Goal: Information Seeking & Learning: Check status

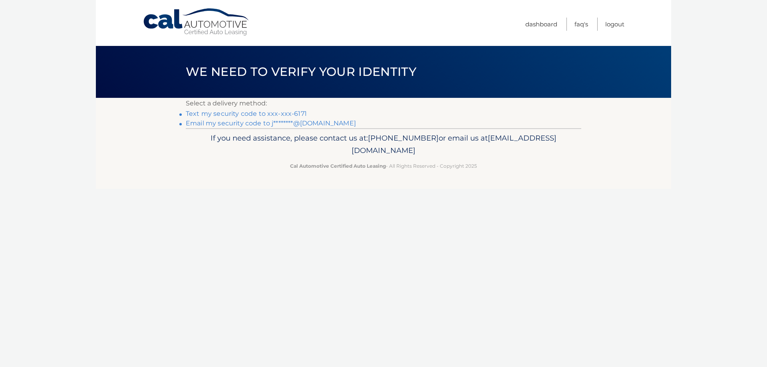
click at [298, 114] on link "Text my security code to xxx-xxx-6171" at bounding box center [246, 114] width 121 height 8
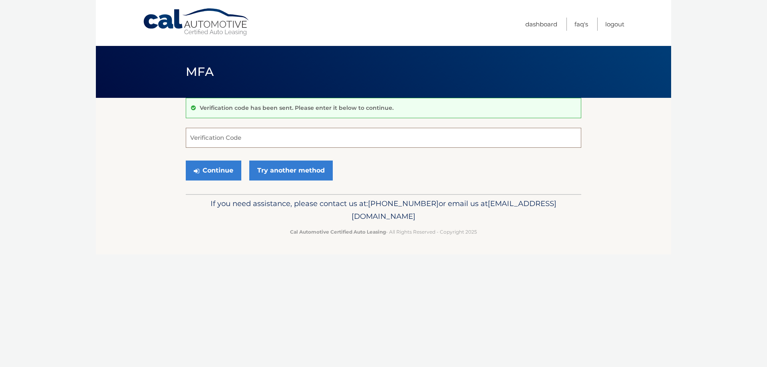
click at [269, 143] on input "Verification Code" at bounding box center [384, 138] width 396 height 20
type input "712450"
click at [186, 161] on button "Continue" at bounding box center [214, 171] width 56 height 20
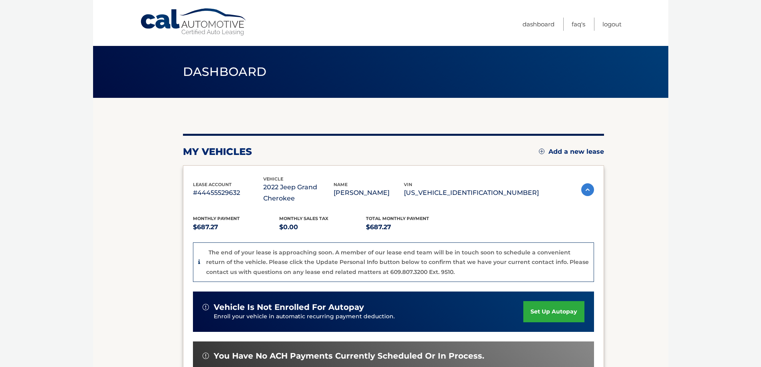
scroll to position [120, 0]
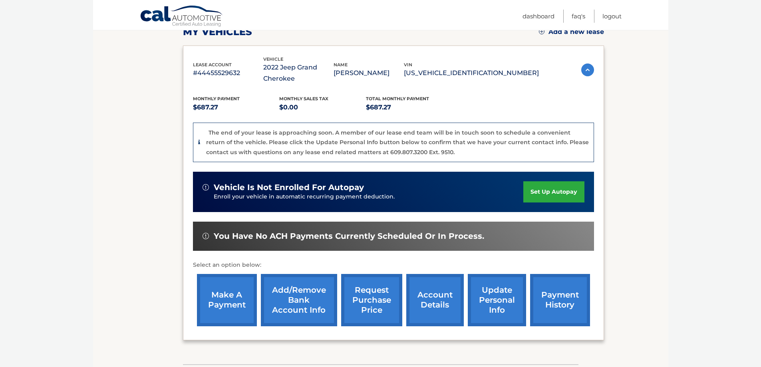
click at [370, 299] on link "request purchase price" at bounding box center [371, 300] width 61 height 52
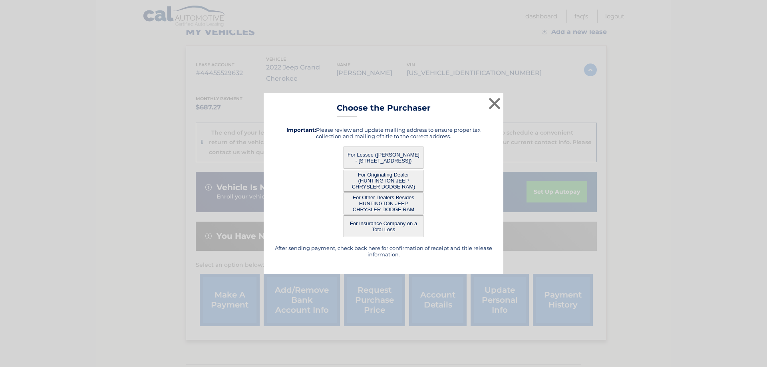
click at [385, 201] on button "For Other Dealers Besides HUNTINGTON JEEP CHRYSLER DODGE RAM" at bounding box center [384, 204] width 80 height 22
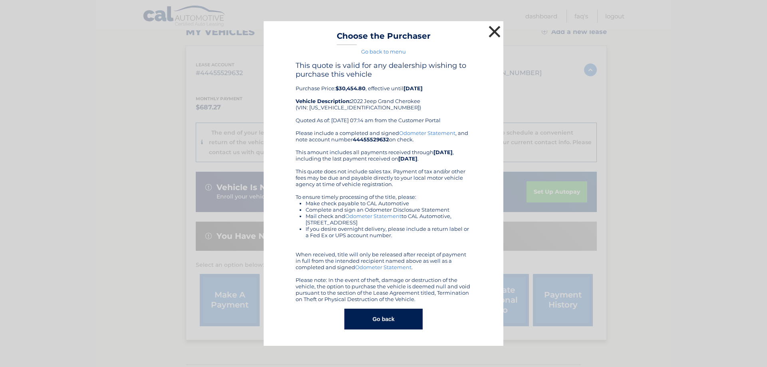
click at [501, 34] on button "×" at bounding box center [495, 32] width 16 height 16
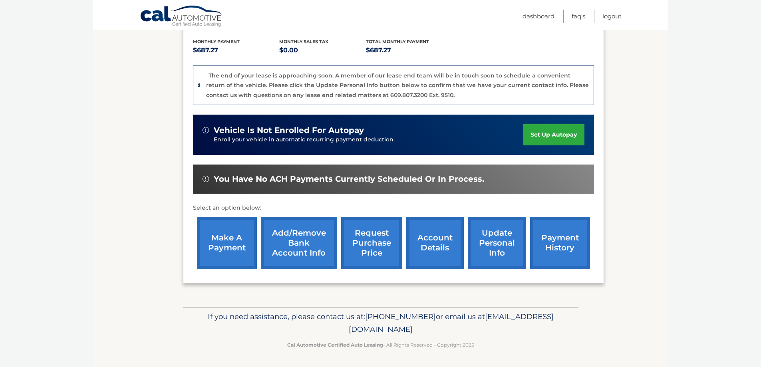
scroll to position [178, 0]
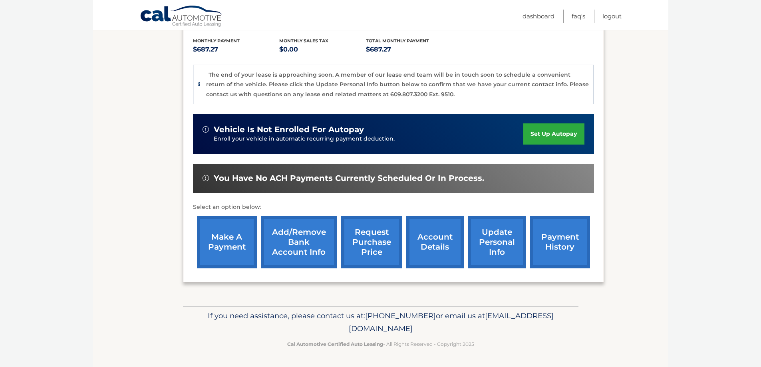
click at [433, 253] on link "account details" at bounding box center [435, 242] width 58 height 52
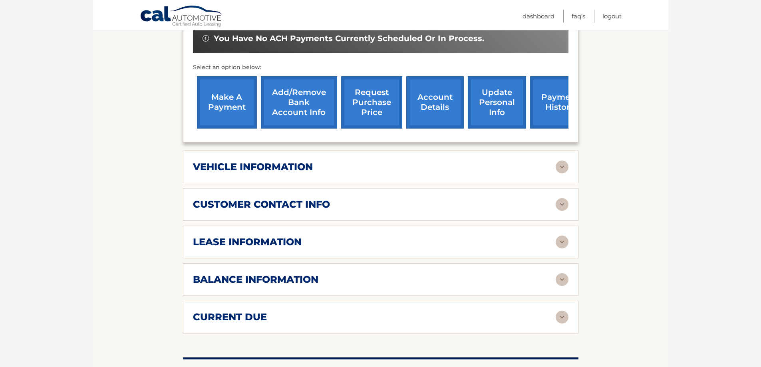
scroll to position [280, 0]
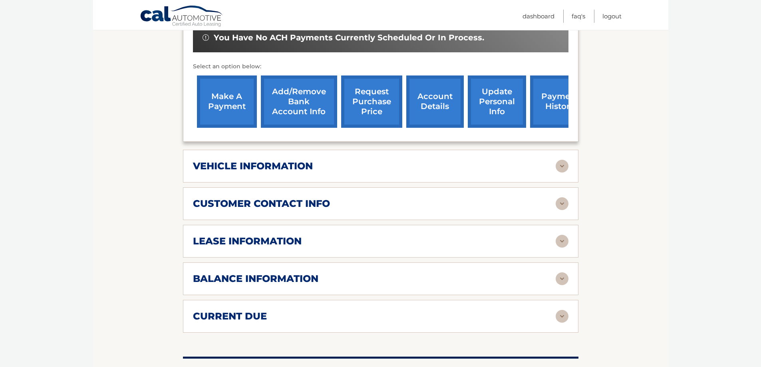
click at [570, 277] on div "balance information Payments Received 39 Payments Remaining Next Payment will b…" at bounding box center [381, 279] width 396 height 33
click at [561, 278] on img at bounding box center [562, 279] width 13 height 13
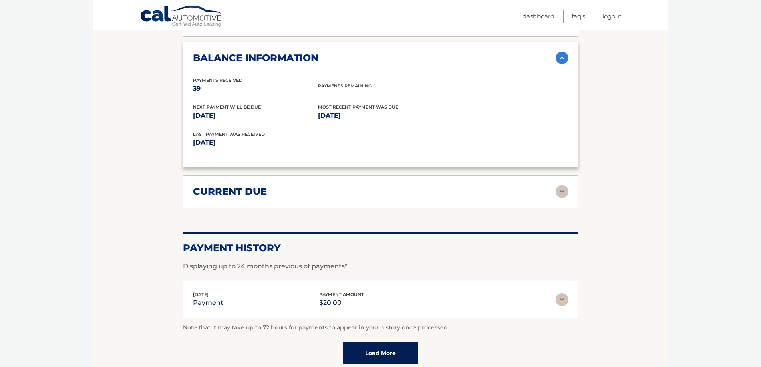
scroll to position [520, 0]
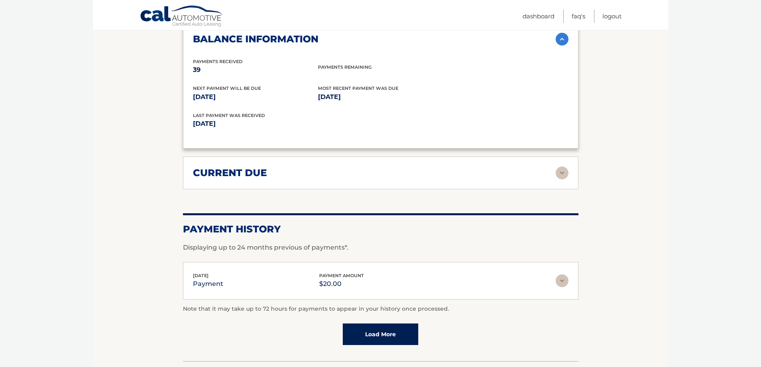
click at [562, 168] on img at bounding box center [562, 173] width 13 height 13
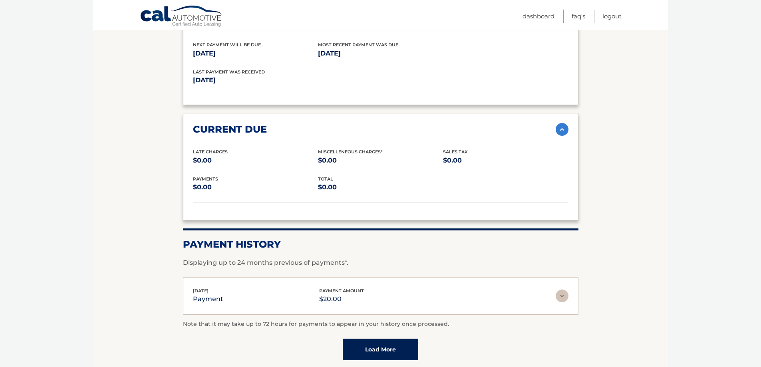
scroll to position [633, 0]
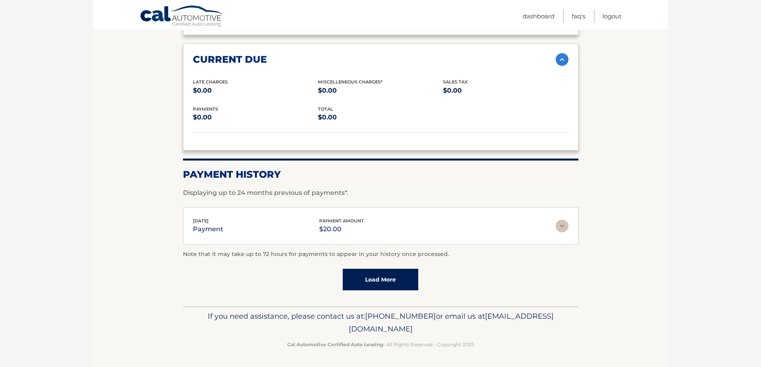
click at [555, 229] on div "[DATE] payment payment amount $20.00" at bounding box center [374, 226] width 363 height 18
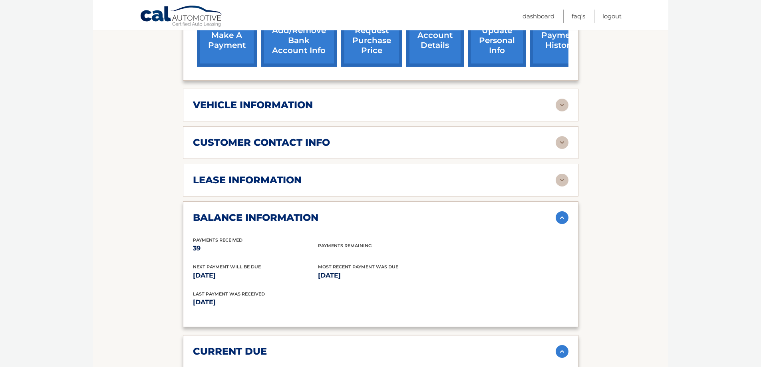
scroll to position [323, 0]
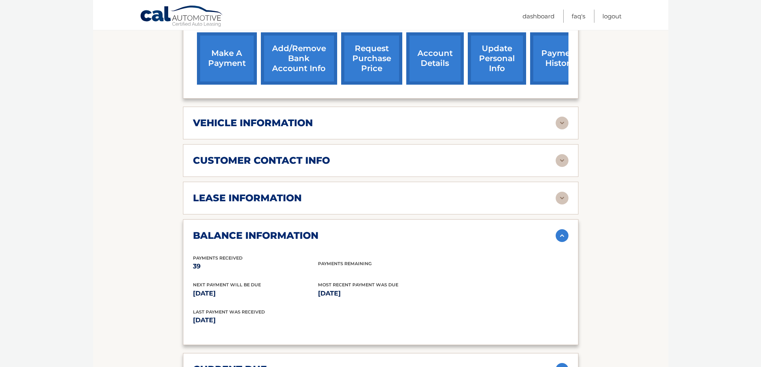
click at [565, 195] on img at bounding box center [562, 198] width 13 height 13
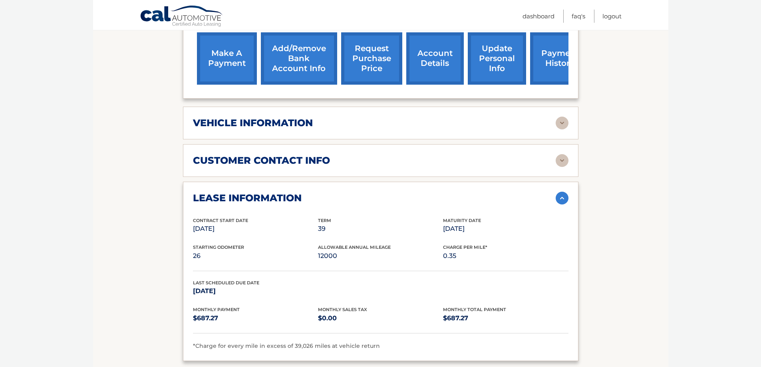
click at [560, 164] on img at bounding box center [562, 160] width 13 height 13
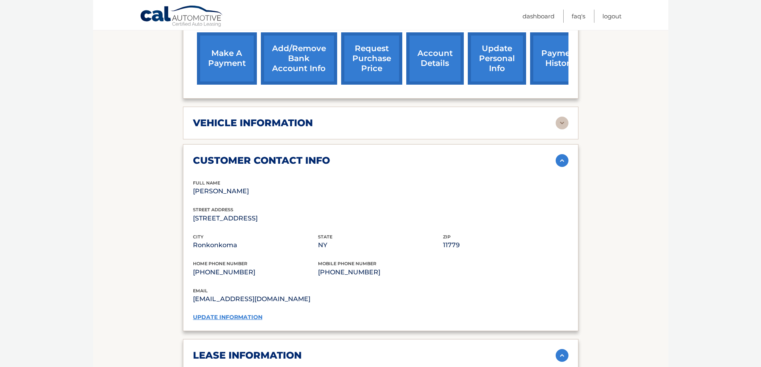
click at [564, 116] on div "vehicle information vehicle Year [DATE] vehicle make Jeep vehicle model Grand C…" at bounding box center [381, 123] width 396 height 33
click at [566, 125] on img at bounding box center [562, 123] width 13 height 13
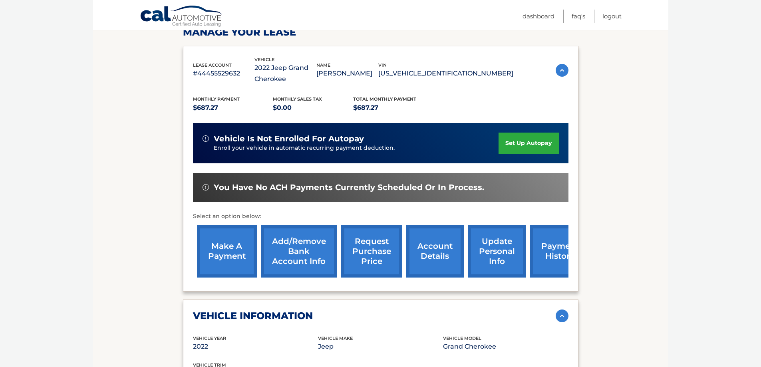
scroll to position [123, 0]
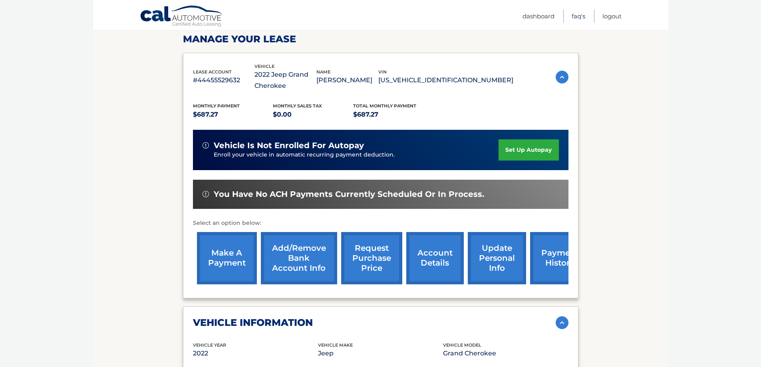
click at [582, 16] on link "FAQ's" at bounding box center [579, 16] width 14 height 13
